Goal: Check status: Check status

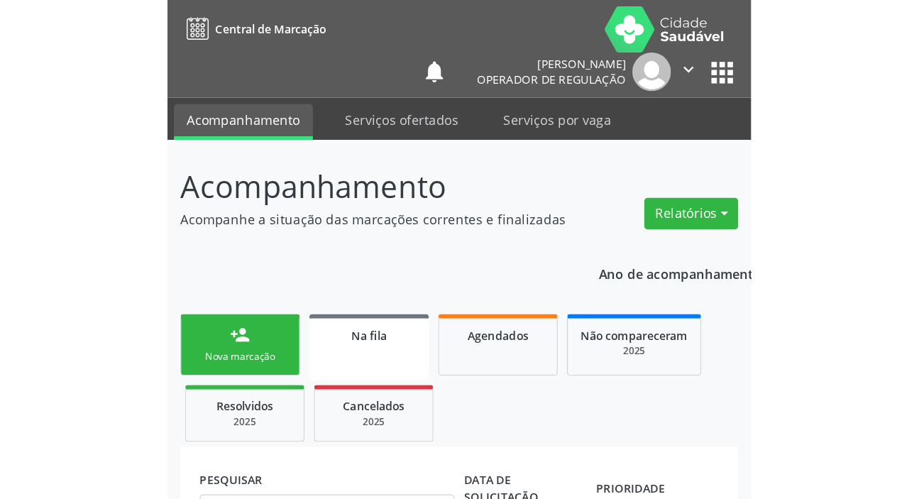
scroll to position [77, 0]
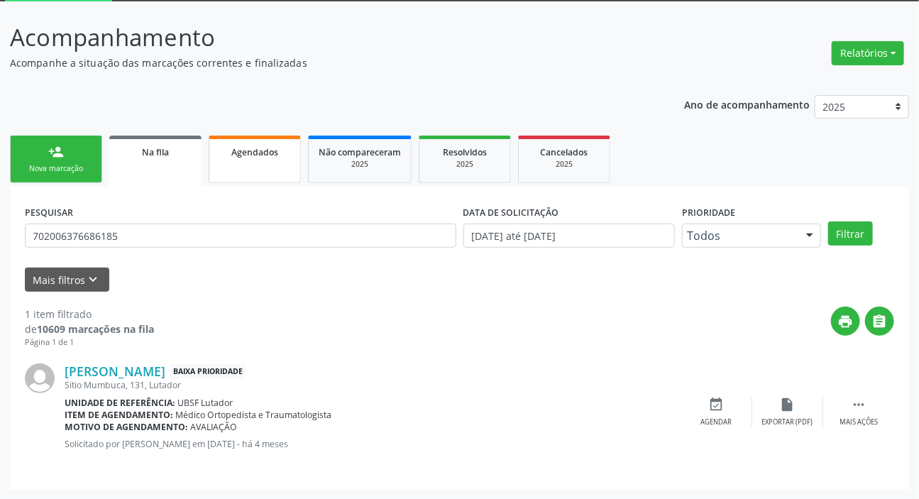
click at [248, 168] on link "Agendados" at bounding box center [255, 160] width 92 height 48
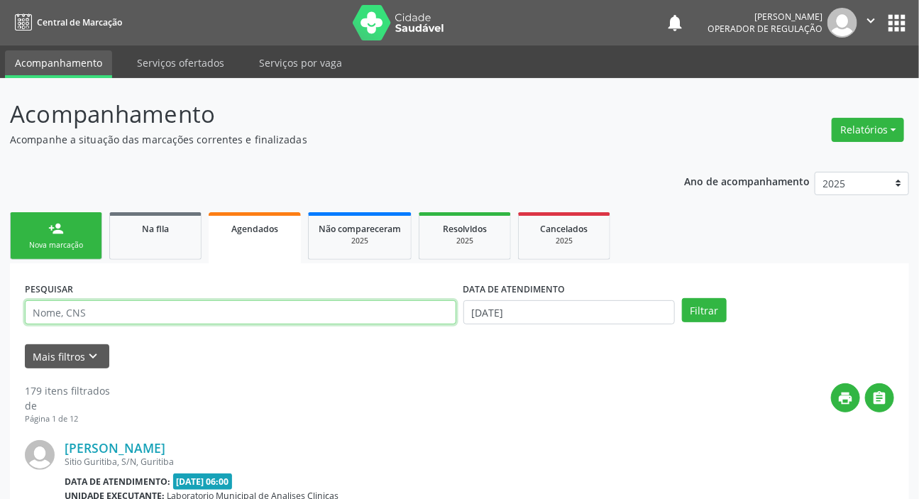
click at [202, 309] on input "text" at bounding box center [241, 312] width 432 height 24
type input "701207019108416"
click at [449, 298] on button "Filtrar" at bounding box center [704, 310] width 45 height 24
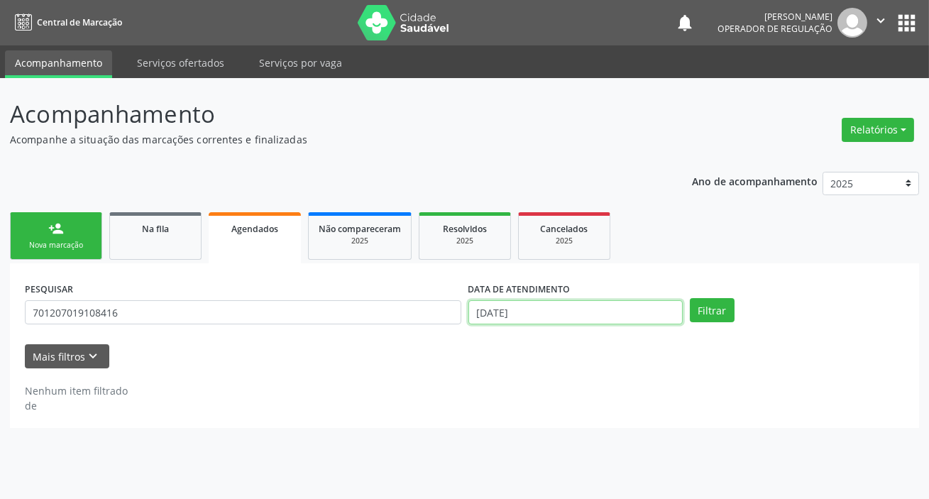
click at [449, 313] on input "[DATE]" at bounding box center [575, 312] width 214 height 24
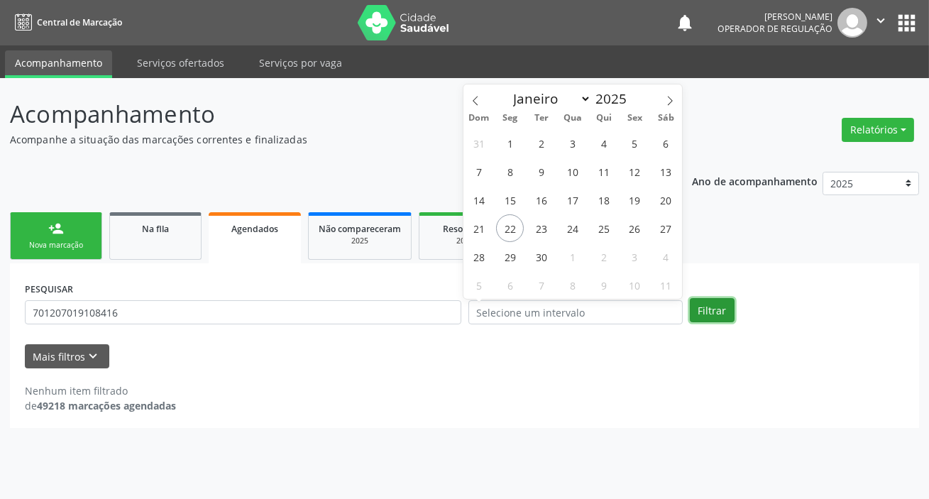
click at [449, 319] on button "Filtrar" at bounding box center [712, 310] width 45 height 24
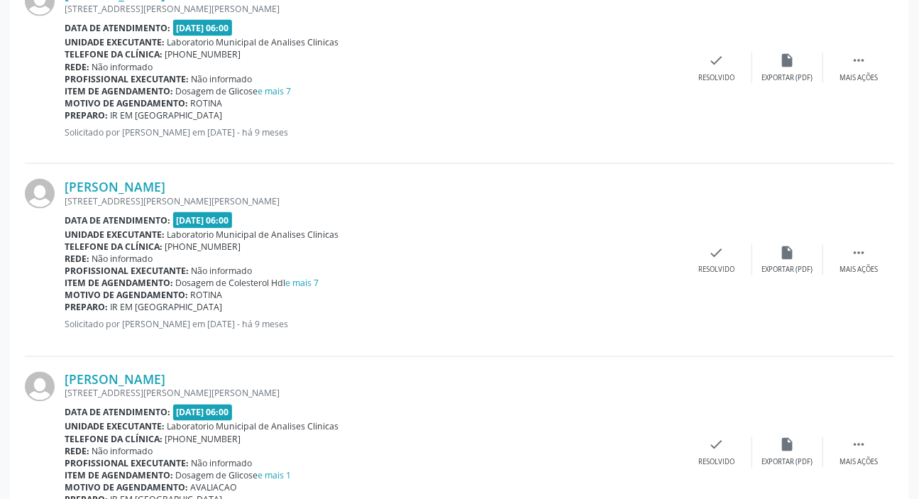
scroll to position [2886, 0]
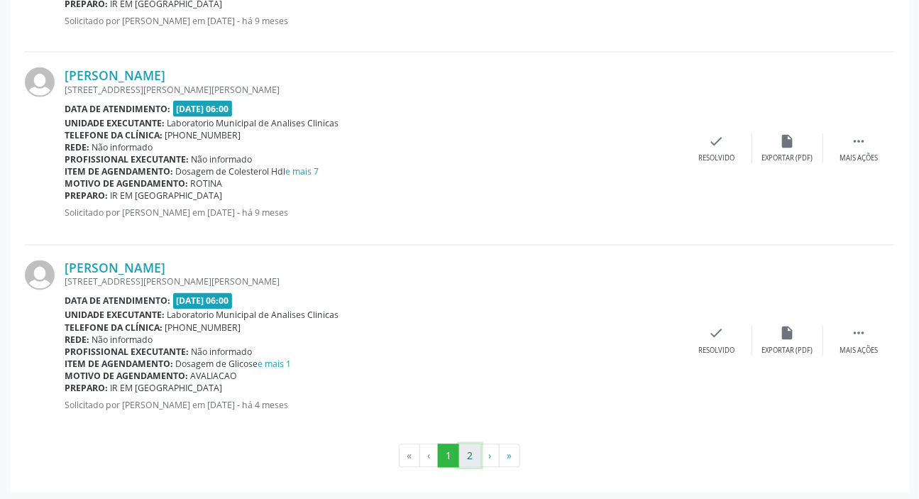
click at [449, 384] on button "2" at bounding box center [470, 456] width 22 height 24
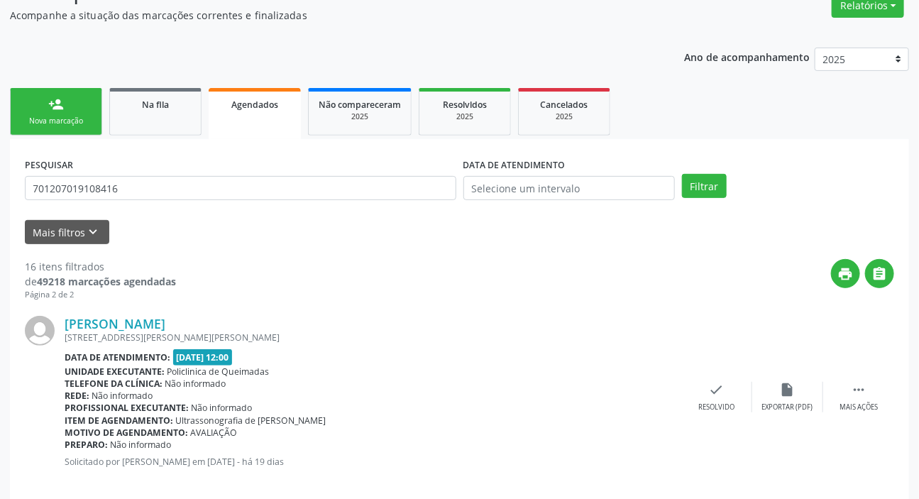
scroll to position [182, 0]
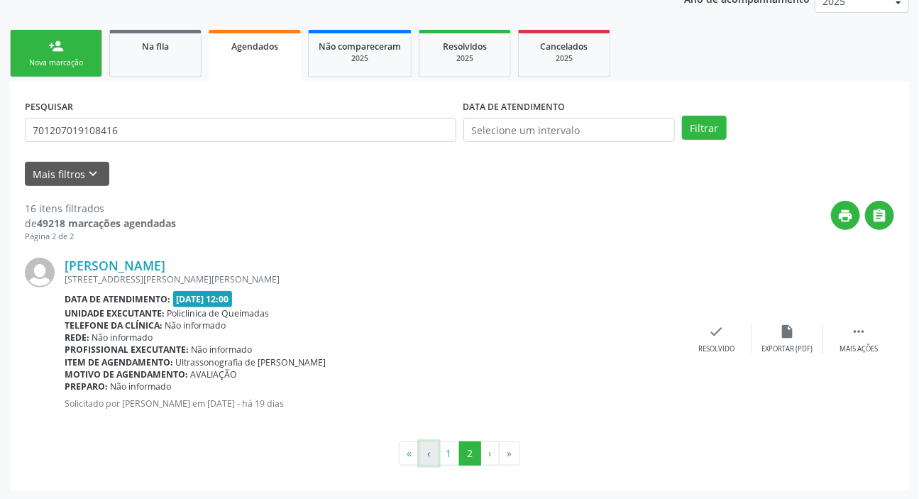
click at [429, 384] on button "‹" at bounding box center [429, 454] width 19 height 24
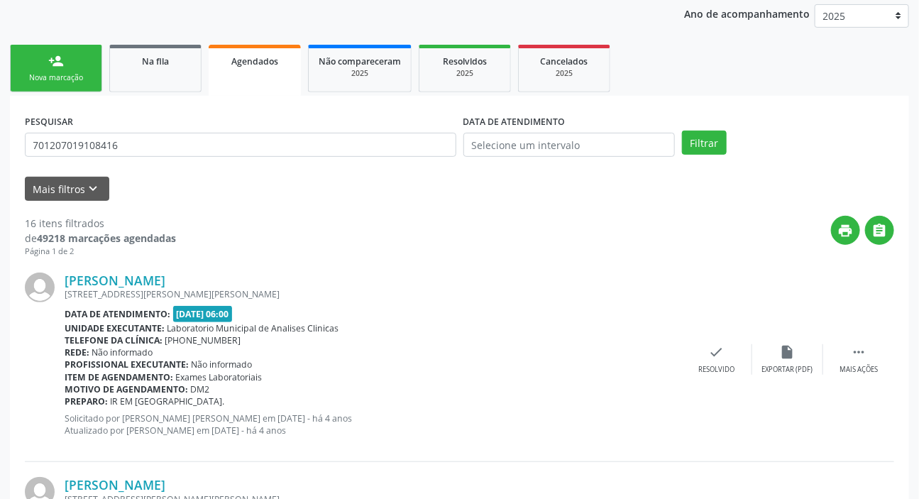
scroll to position [0, 0]
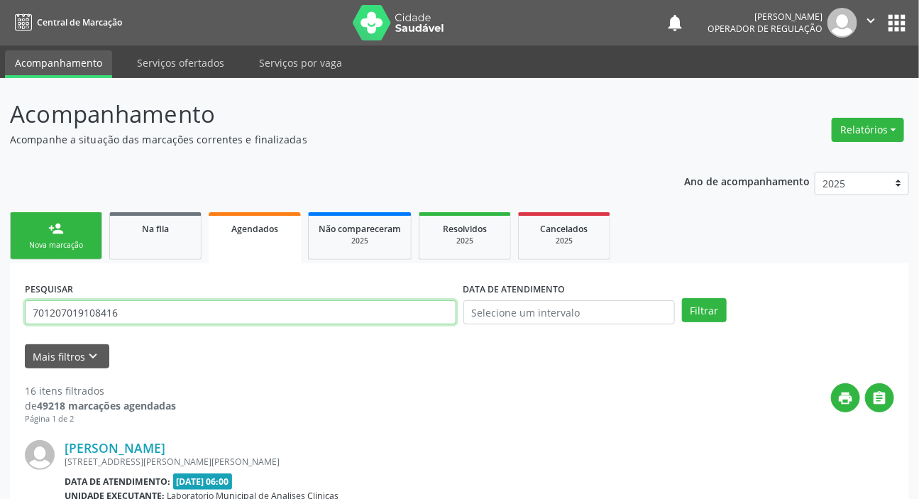
click at [125, 314] on input "701207019108416" at bounding box center [241, 312] width 432 height 24
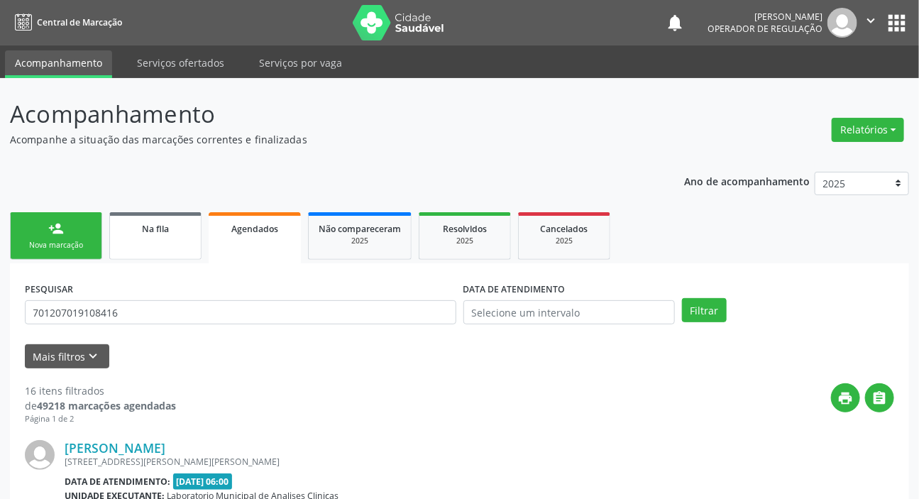
click at [157, 244] on link "Na fila" at bounding box center [155, 236] width 92 height 48
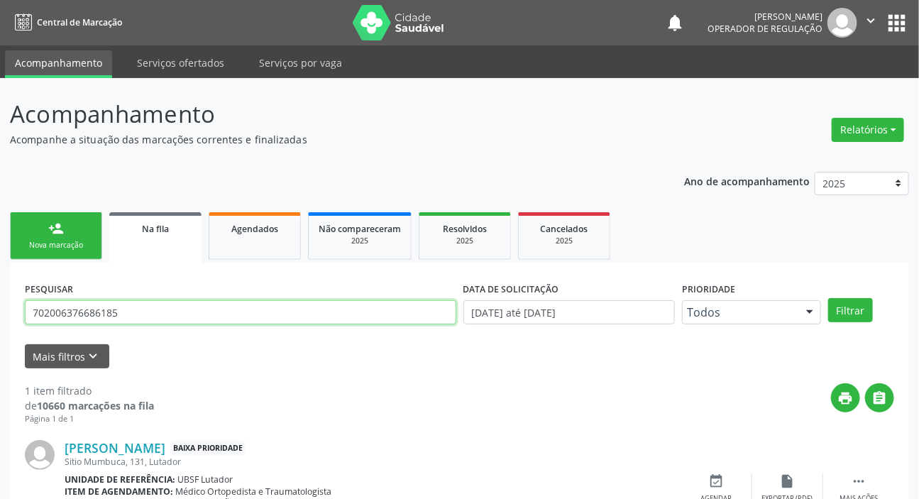
click at [197, 312] on input "702006376686185" at bounding box center [241, 312] width 432 height 24
paste input "1207019108416"
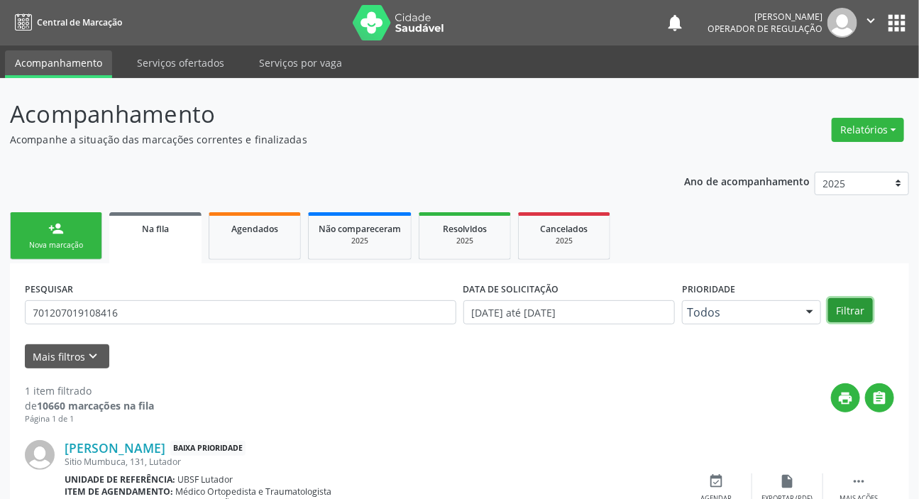
click at [449, 310] on button "Filtrar" at bounding box center [850, 310] width 45 height 24
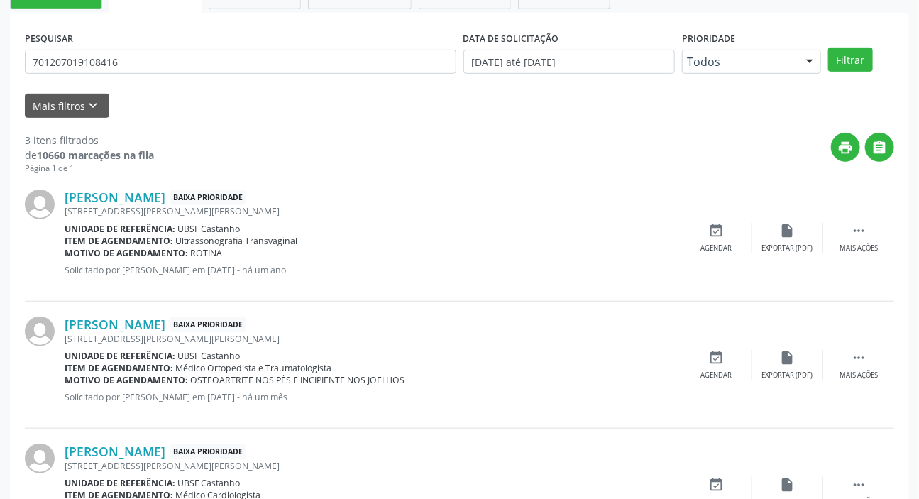
scroll to position [137, 0]
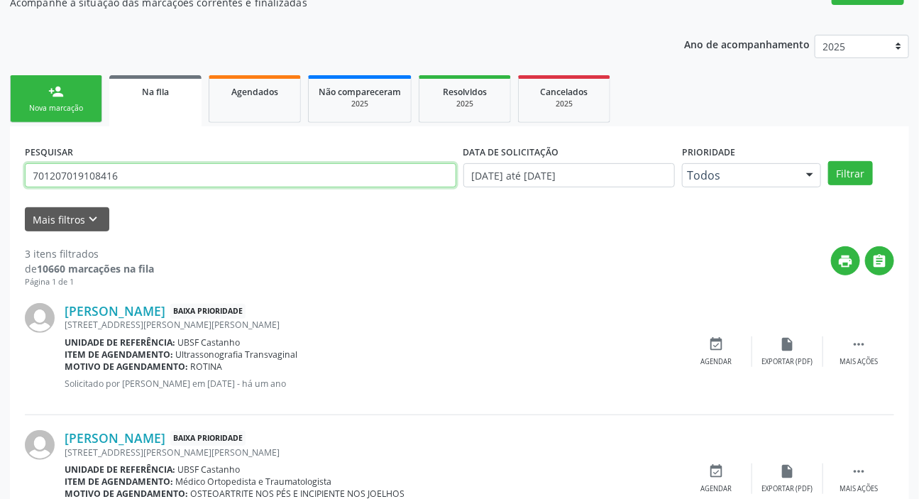
click at [146, 175] on input "701207019108416" at bounding box center [241, 175] width 432 height 24
type input "708205648268643"
click at [449, 161] on button "Filtrar" at bounding box center [850, 173] width 45 height 24
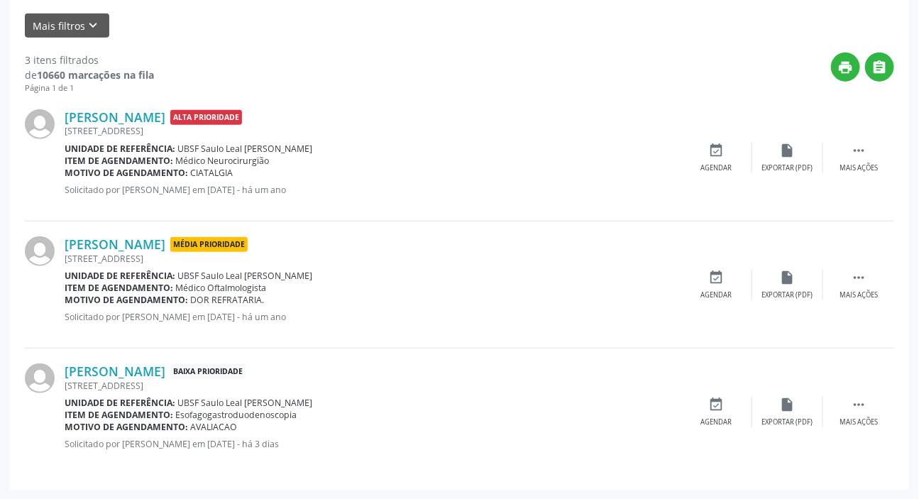
scroll to position [202, 0]
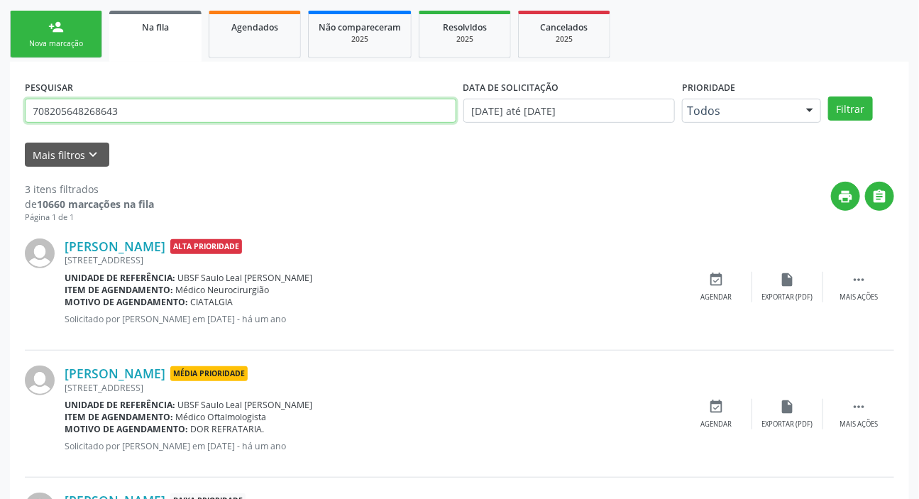
click at [135, 119] on input "708205648268643" at bounding box center [241, 111] width 432 height 24
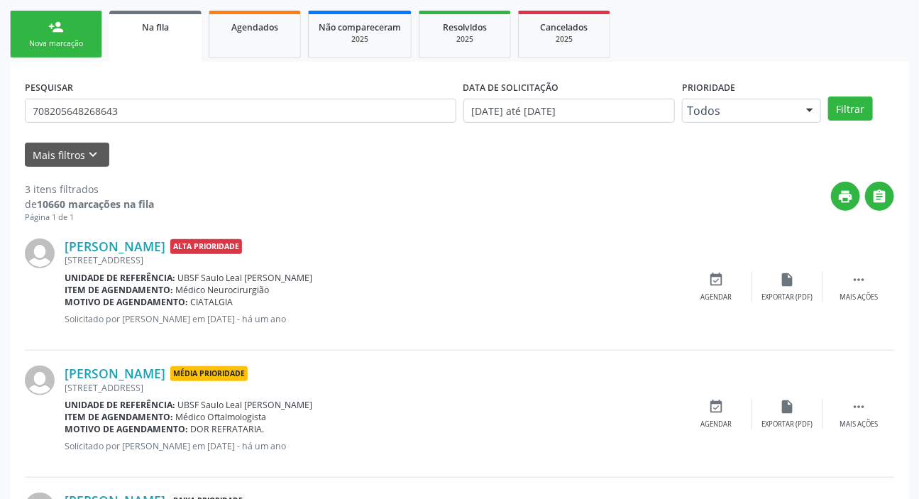
drag, startPoint x: 276, startPoint y: 37, endPoint x: 206, endPoint y: 65, distance: 75.8
click at [275, 38] on link "Agendados" at bounding box center [255, 35] width 92 height 48
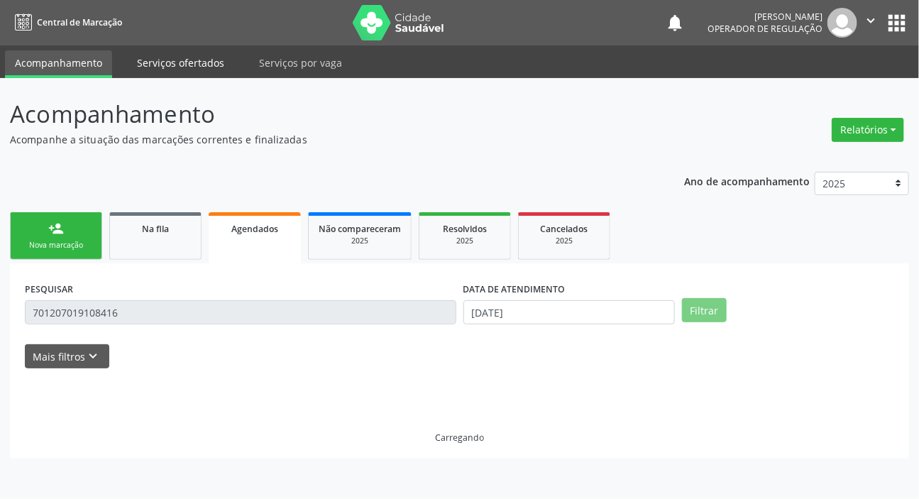
scroll to position [0, 0]
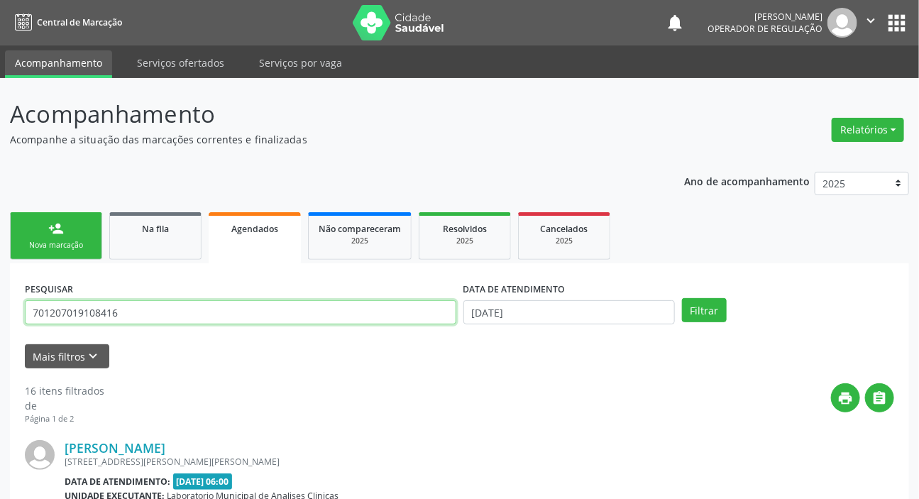
click at [189, 309] on input "701207019108416" at bounding box center [241, 312] width 432 height 24
click at [188, 310] on input "701207019108416" at bounding box center [241, 312] width 432 height 24
paste input "8205648268643"
type input "708205648268643"
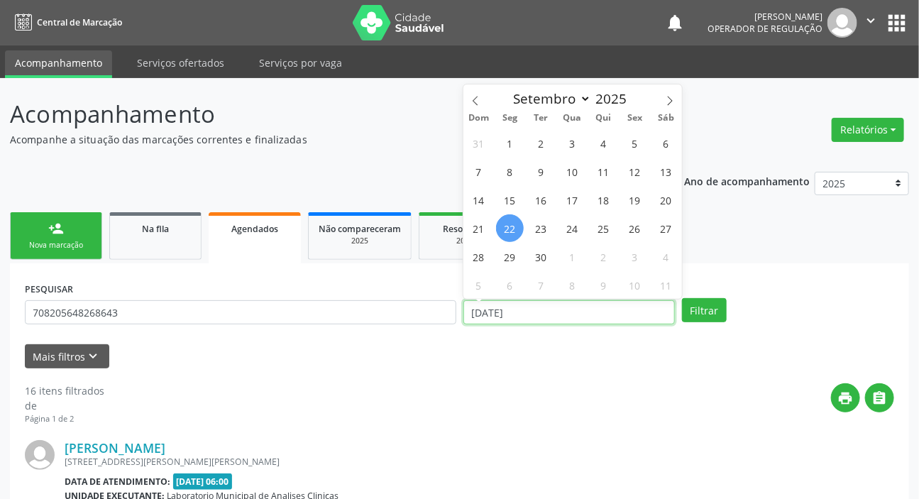
click at [449, 319] on input "[DATE]" at bounding box center [570, 312] width 212 height 24
click at [449, 310] on button "Filtrar" at bounding box center [704, 310] width 45 height 24
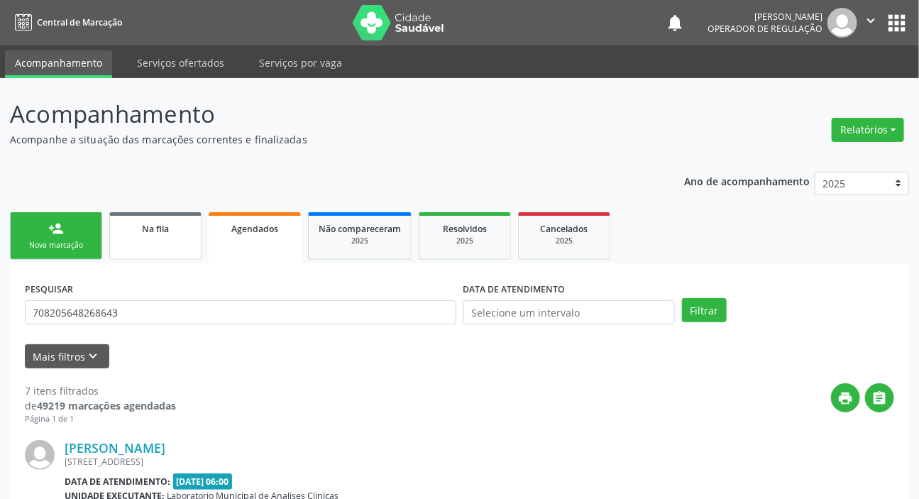
click at [132, 231] on div "Na fila" at bounding box center [155, 228] width 71 height 15
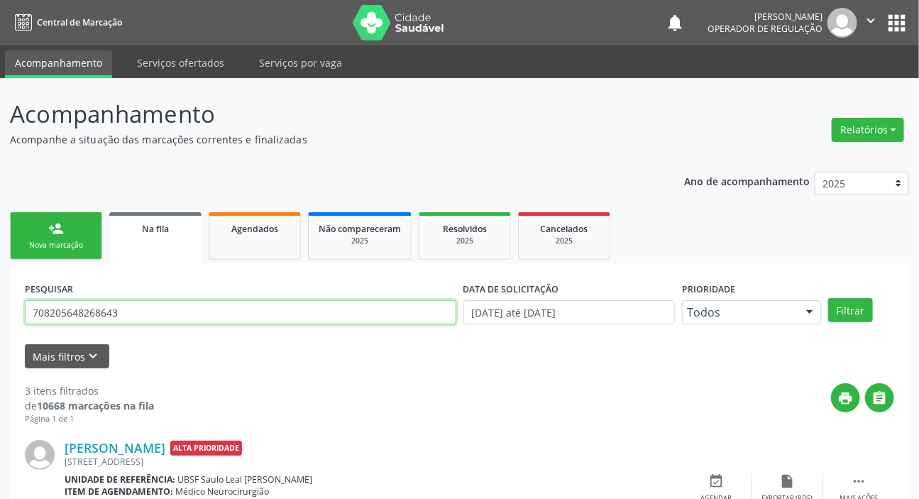
click at [206, 312] on input "708205648268643" at bounding box center [241, 312] width 432 height 24
click at [449, 298] on button "Filtrar" at bounding box center [850, 310] width 45 height 24
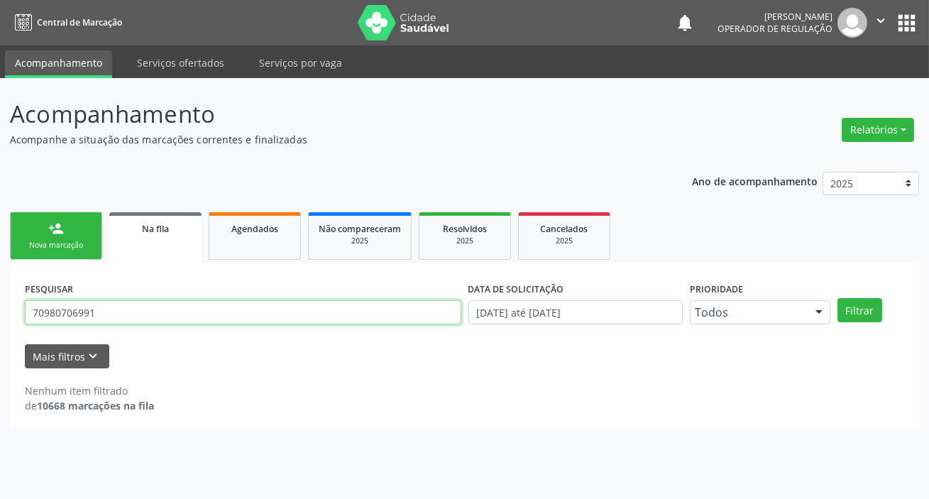
click at [71, 314] on input "70980706991" at bounding box center [243, 312] width 437 height 24
type input "709807021276991"
click at [449, 298] on button "Filtrar" at bounding box center [860, 310] width 45 height 24
click at [71, 314] on input "709807021276991" at bounding box center [243, 312] width 437 height 24
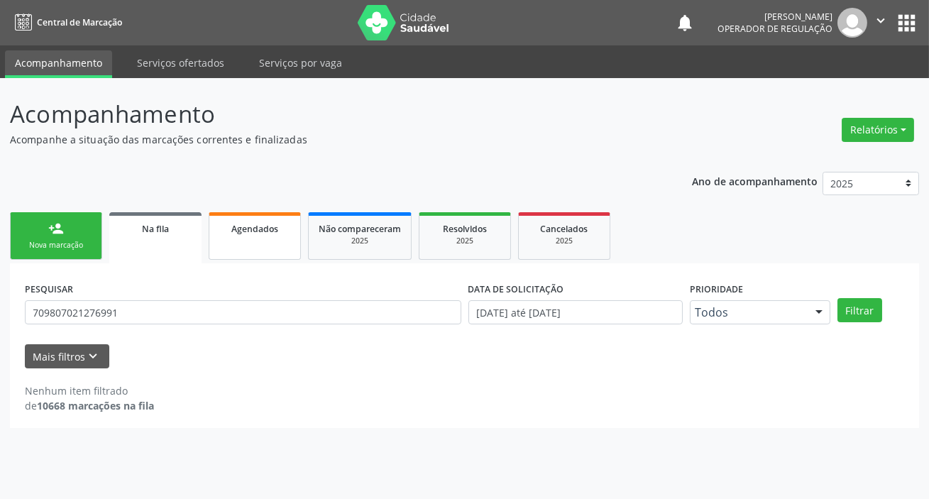
click at [278, 243] on link "Agendados" at bounding box center [255, 236] width 92 height 48
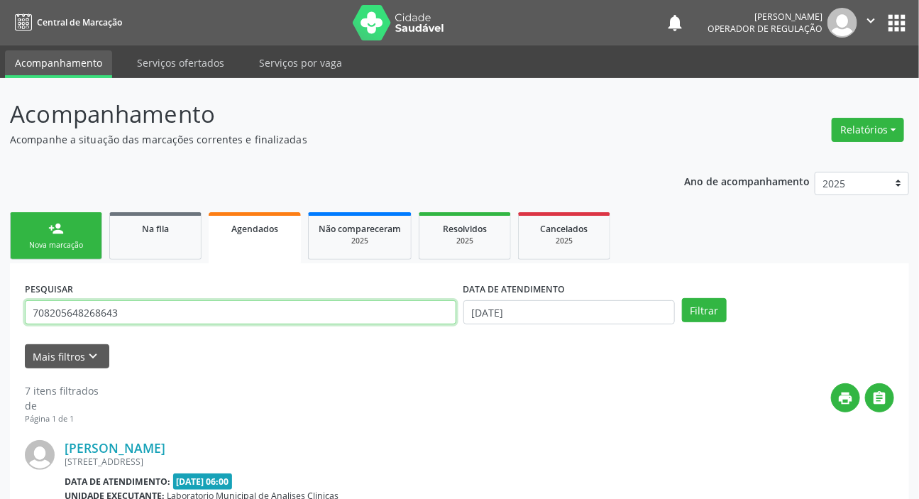
click at [172, 322] on input "708205648268643" at bounding box center [241, 312] width 432 height 24
paste input "9807021276991"
type input "709807021276991"
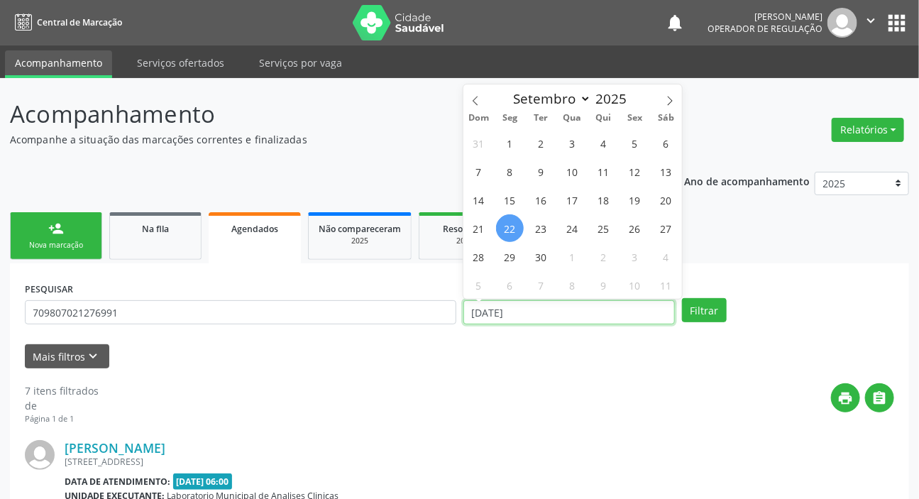
click at [449, 315] on input "[DATE]" at bounding box center [570, 312] width 212 height 24
click at [449, 298] on button "Filtrar" at bounding box center [704, 310] width 45 height 24
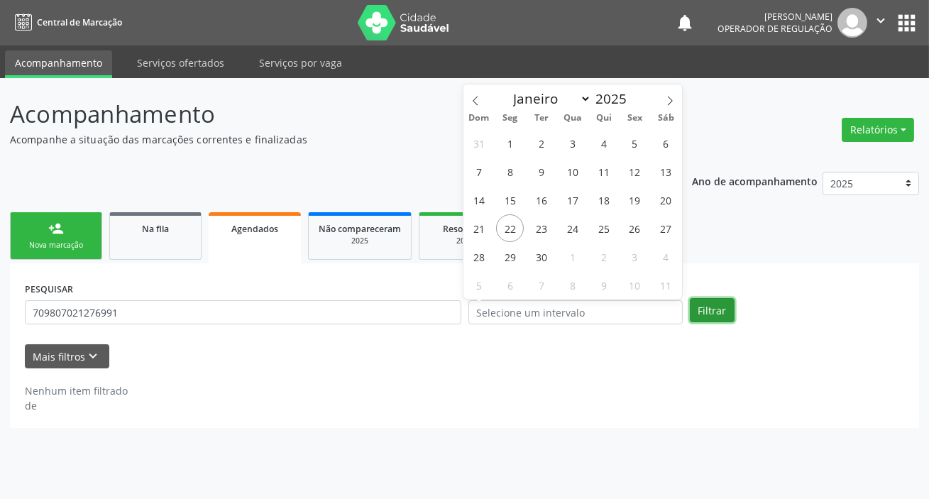
click at [449, 317] on button "Filtrar" at bounding box center [712, 310] width 45 height 24
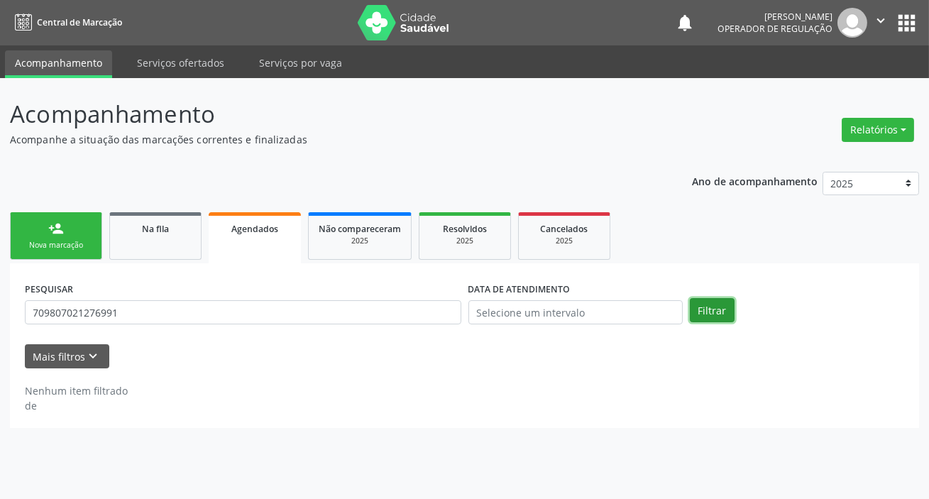
click at [449, 317] on button "Filtrar" at bounding box center [712, 310] width 45 height 24
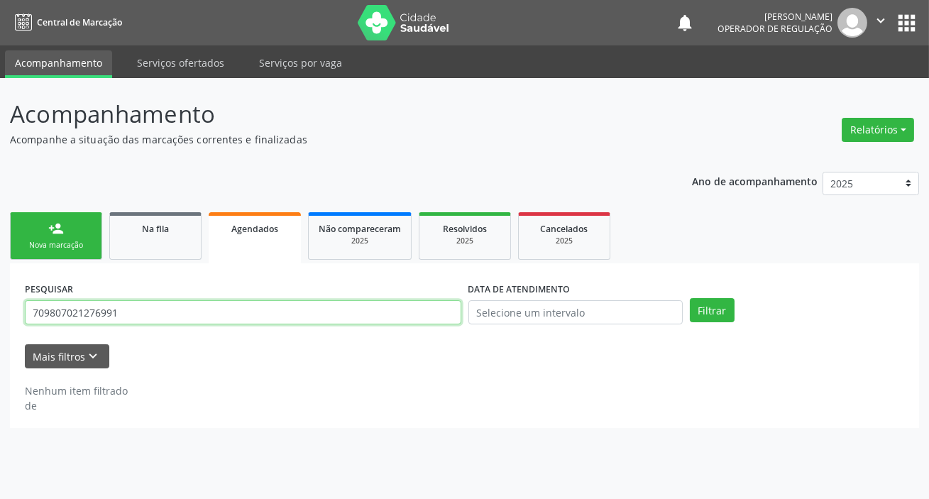
click at [388, 303] on input "709807021276991" at bounding box center [243, 312] width 437 height 24
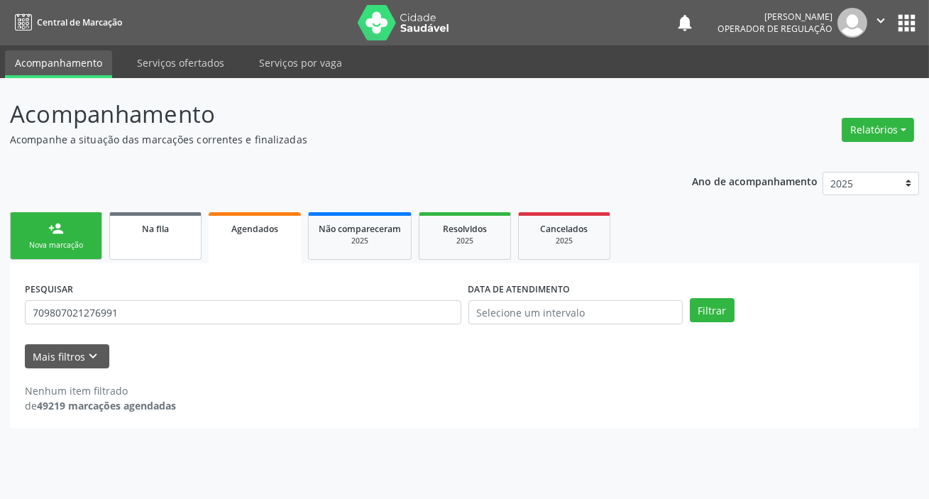
click at [198, 224] on link "Na fila" at bounding box center [155, 236] width 92 height 48
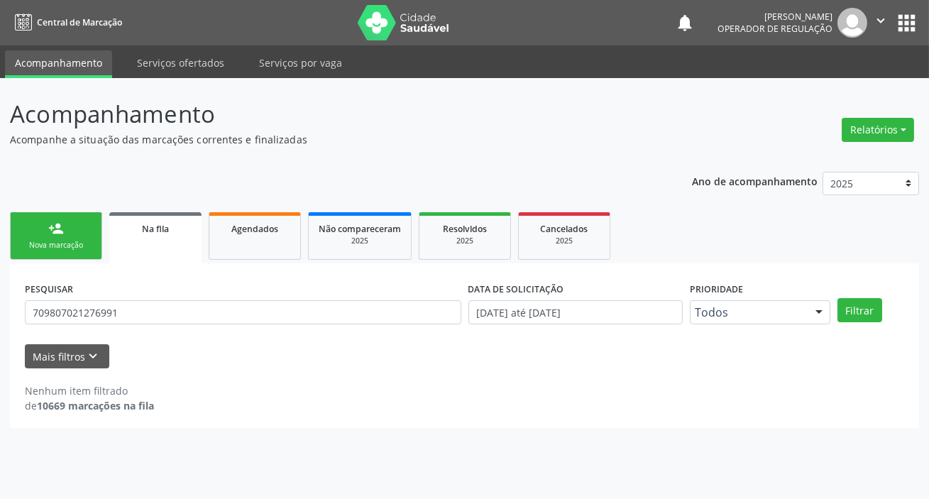
click at [449, 313] on div "Filtrar" at bounding box center [871, 310] width 74 height 24
click at [449, 317] on button "Filtrar" at bounding box center [860, 310] width 45 height 24
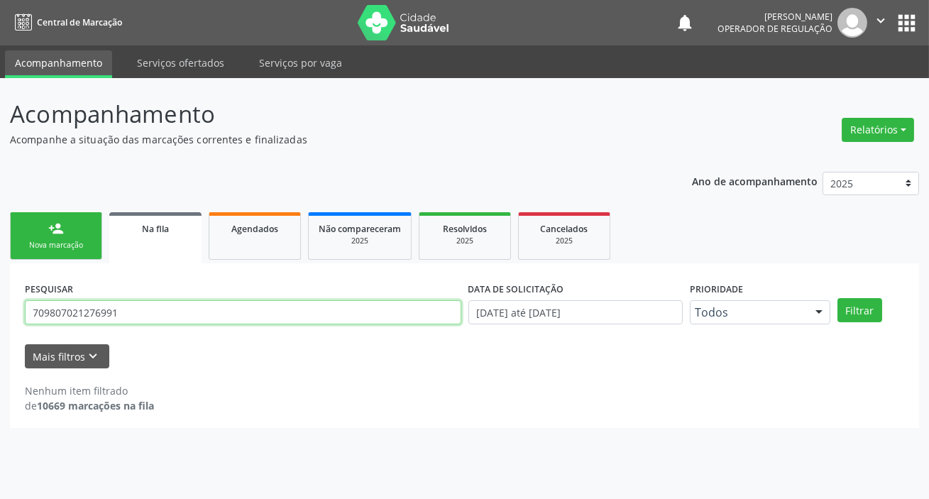
click at [48, 314] on input "709807021276991" at bounding box center [243, 312] width 437 height 24
click at [50, 315] on input "709807021276991" at bounding box center [243, 312] width 437 height 24
click at [52, 314] on input "709807021276991" at bounding box center [243, 312] width 437 height 24
click at [58, 316] on input "709807021276991" at bounding box center [243, 312] width 437 height 24
click at [59, 317] on input "709807021276991" at bounding box center [243, 312] width 437 height 24
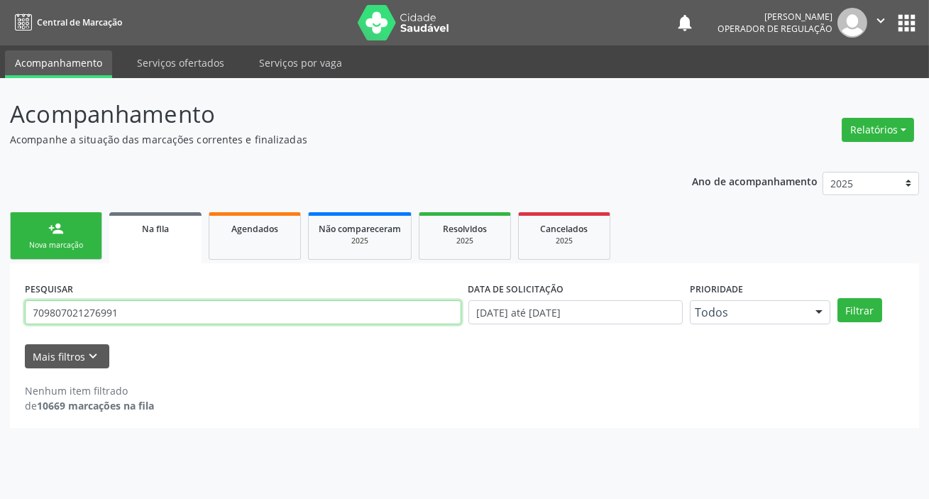
click at [61, 318] on input "709807021276991" at bounding box center [243, 312] width 437 height 24
click at [65, 316] on input "709807021276991" at bounding box center [243, 312] width 437 height 24
click at [94, 314] on input "709807021276991" at bounding box center [243, 312] width 437 height 24
click at [449, 298] on button "Filtrar" at bounding box center [860, 310] width 45 height 24
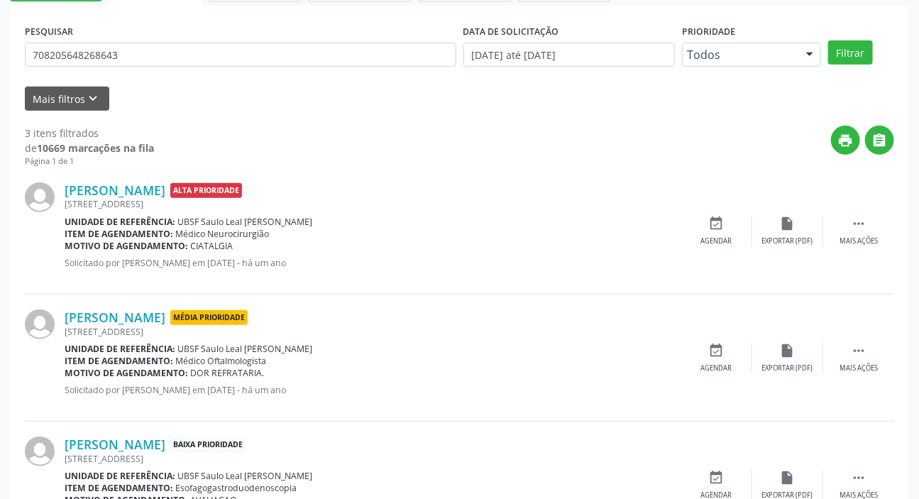
scroll to position [322, 0]
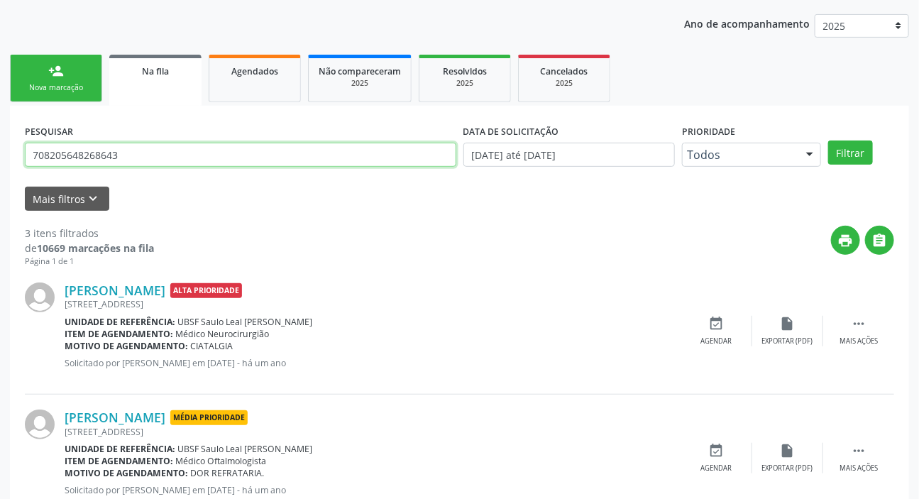
click at [155, 114] on div "person_add Nova marcação Na fila Agendados Não compareceram 2025 Resolvidos 202…" at bounding box center [459, 357] width 899 height 613
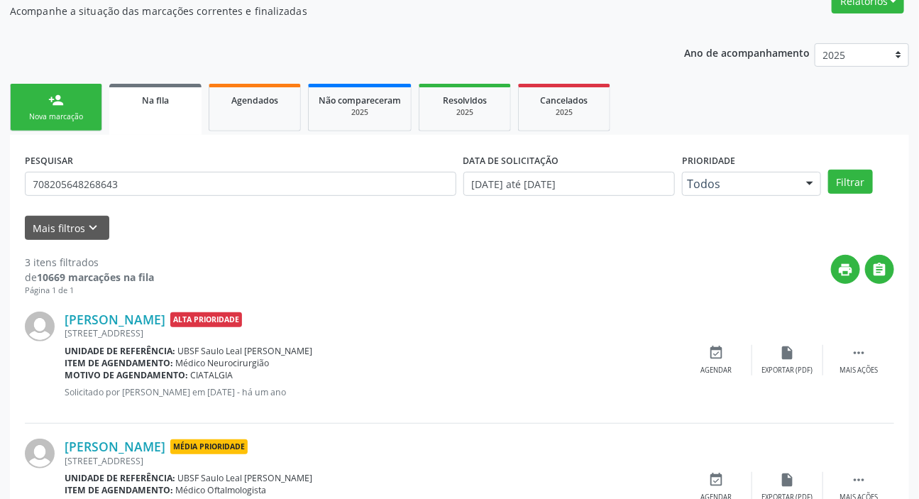
click at [155, 114] on link "Na fila" at bounding box center [155, 109] width 92 height 51
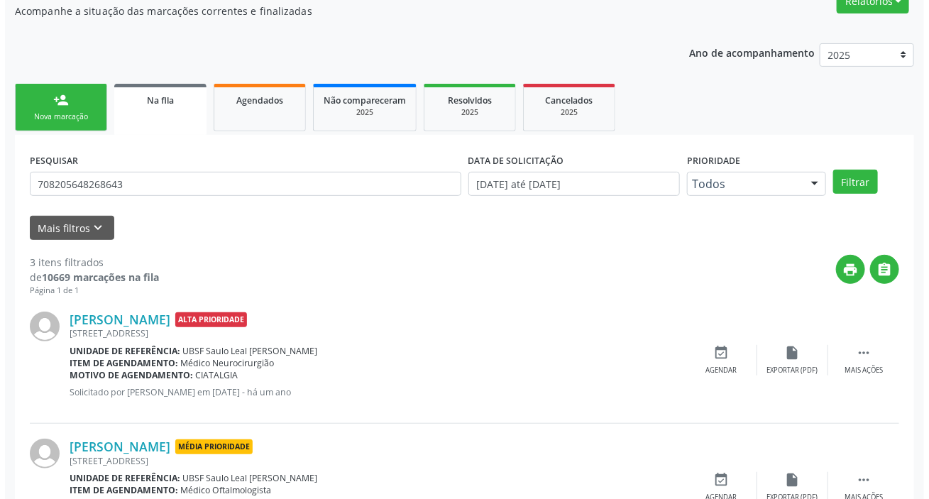
scroll to position [0, 0]
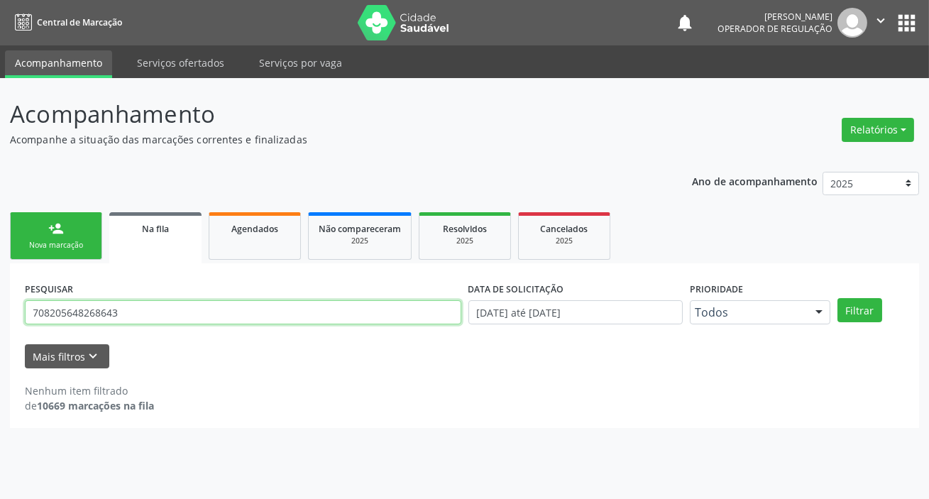
click at [130, 308] on input "708205648268643" at bounding box center [243, 312] width 437 height 24
type input "709807021276991"
click at [449, 298] on button "Filtrar" at bounding box center [860, 310] width 45 height 24
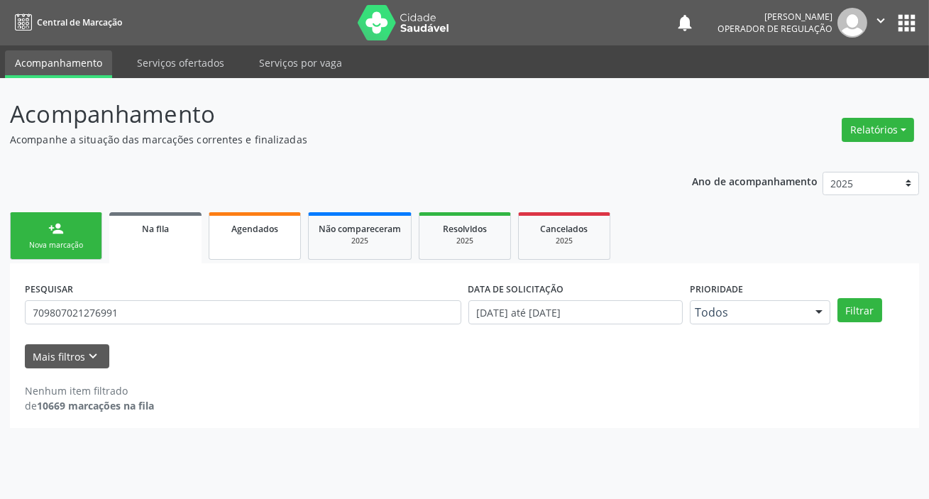
click at [234, 234] on link "Agendados" at bounding box center [255, 236] width 92 height 48
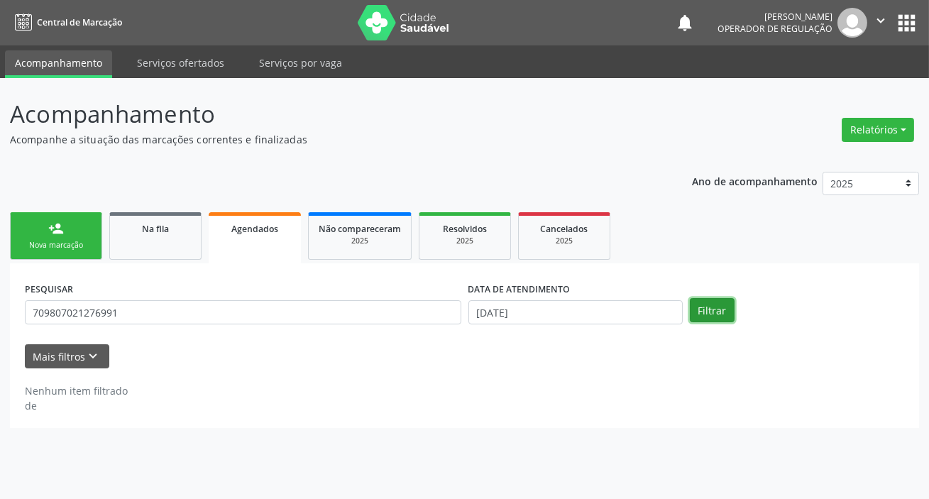
click at [449, 310] on button "Filtrar" at bounding box center [712, 310] width 45 height 24
click at [398, 384] on div "Nenhum item filtrado de 49219 marcações agendadas" at bounding box center [464, 398] width 879 height 30
click at [158, 252] on link "Na fila" at bounding box center [155, 236] width 92 height 48
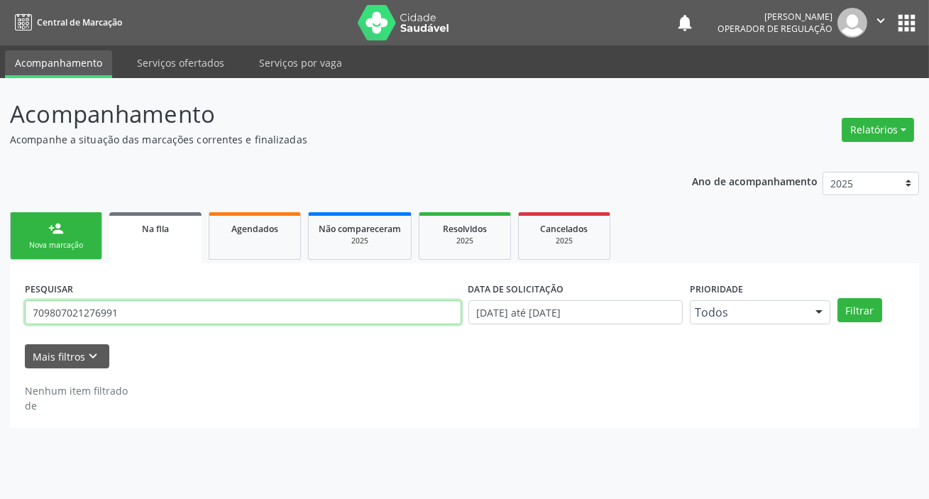
click at [145, 312] on input "709807021276991" at bounding box center [243, 312] width 437 height 24
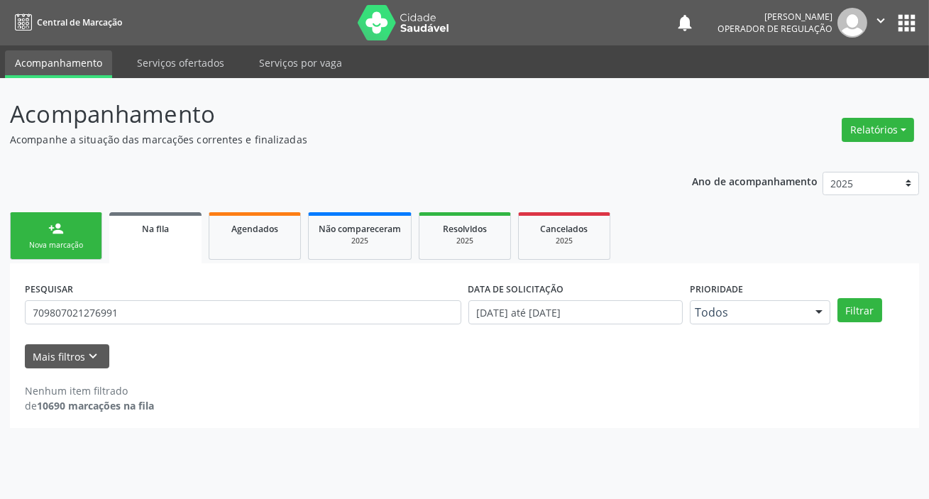
click at [449, 21] on button "apps" at bounding box center [906, 23] width 25 height 25
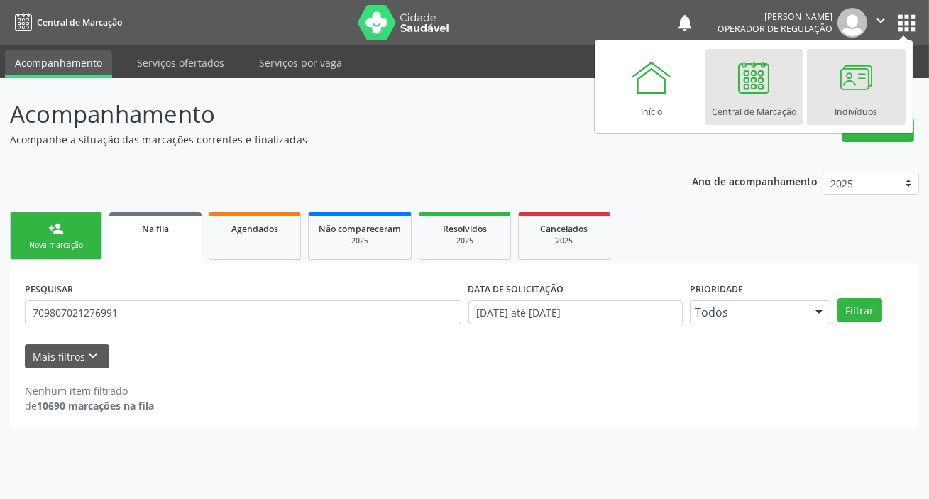
click at [449, 81] on link "Indivíduos" at bounding box center [856, 87] width 99 height 76
